Goal: Information Seeking & Learning: Check status

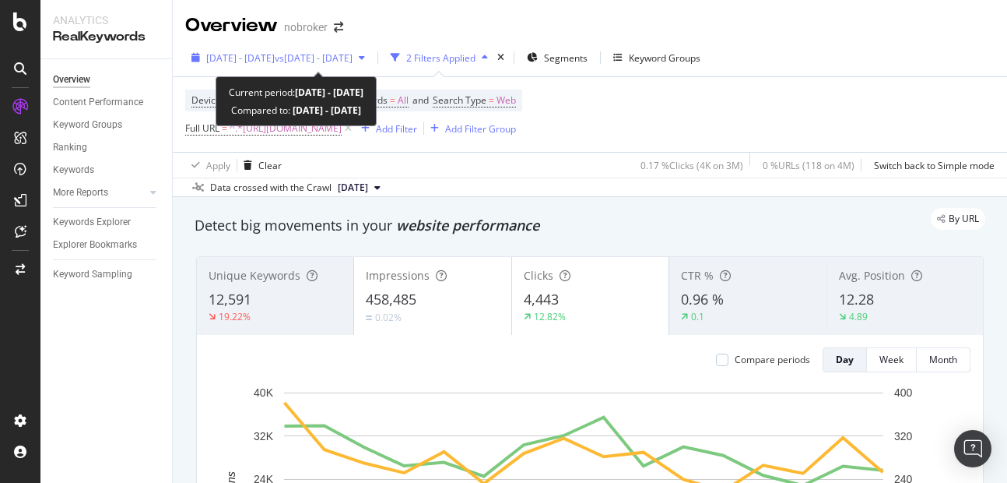
click at [275, 64] on span "[DATE] - [DATE]" at bounding box center [240, 57] width 69 height 13
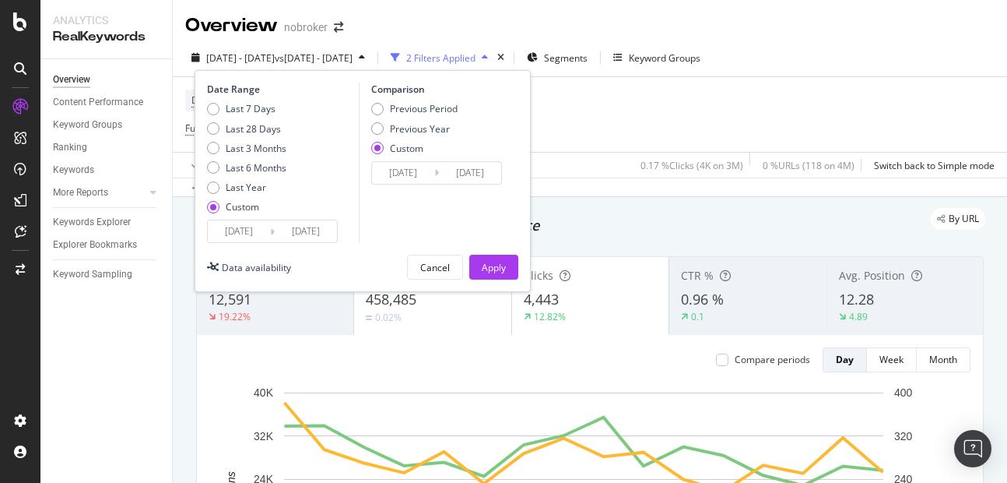
click at [319, 229] on input "[DATE]" at bounding box center [306, 231] width 62 height 22
